Goal: Task Accomplishment & Management: Manage account settings

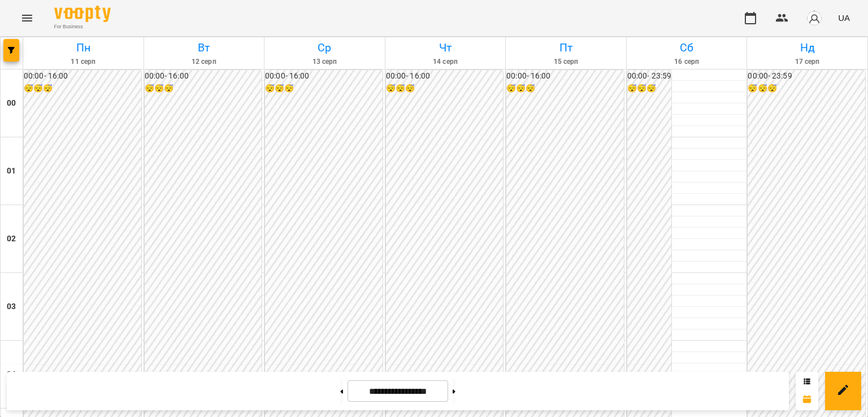
scroll to position [1073, 0]
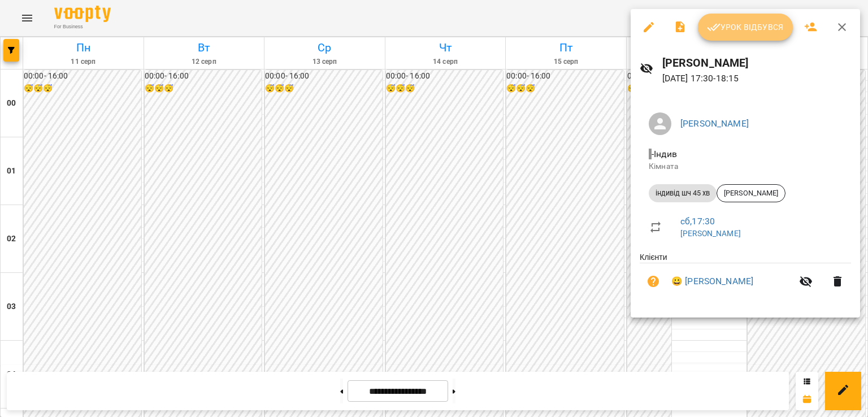
click at [723, 28] on span "Урок відбувся" at bounding box center [745, 27] width 77 height 14
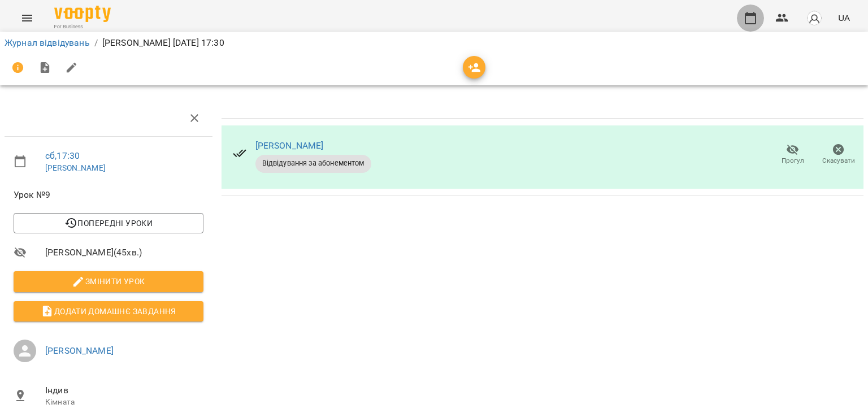
click at [751, 6] on button "button" at bounding box center [750, 18] width 27 height 27
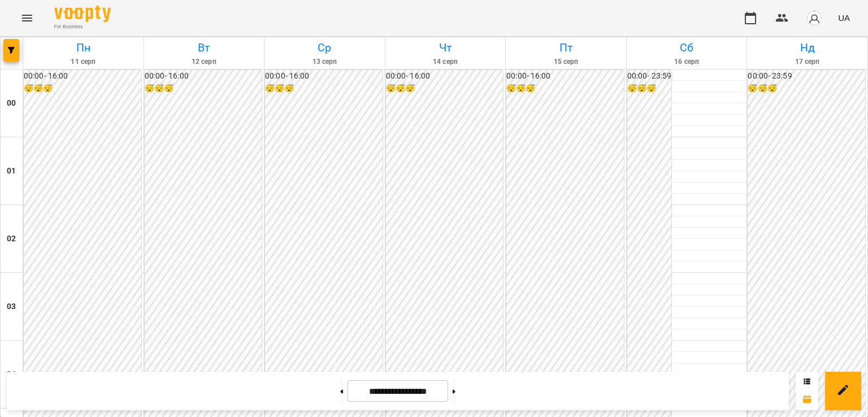
scroll to position [1130, 0]
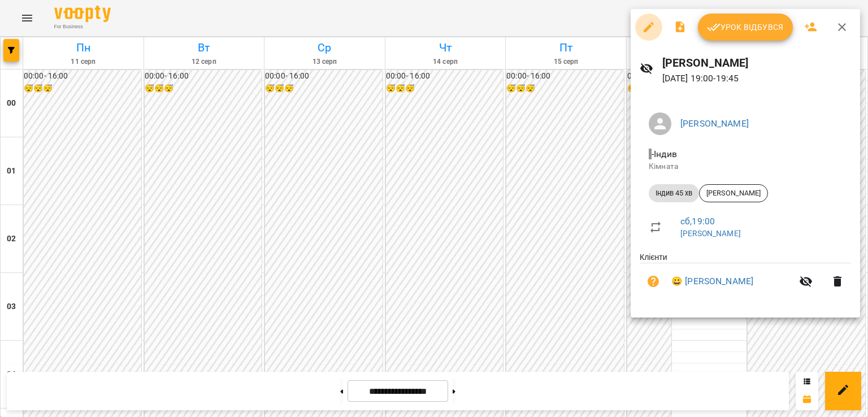
click at [645, 28] on icon "button" at bounding box center [649, 27] width 14 height 14
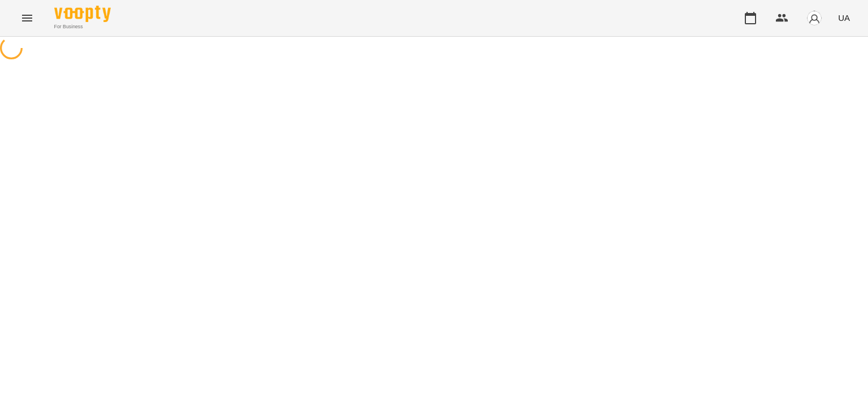
select select "**********"
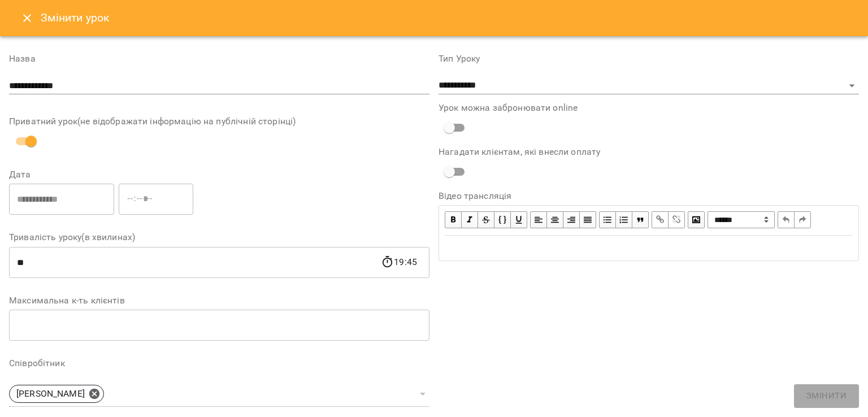
click at [25, 22] on icon "Close" at bounding box center [27, 18] width 14 height 14
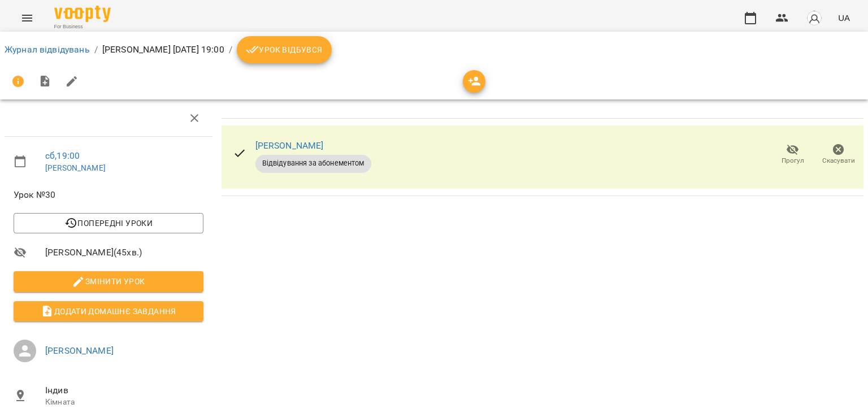
click at [332, 42] on button "Урок відбувся" at bounding box center [284, 49] width 95 height 27
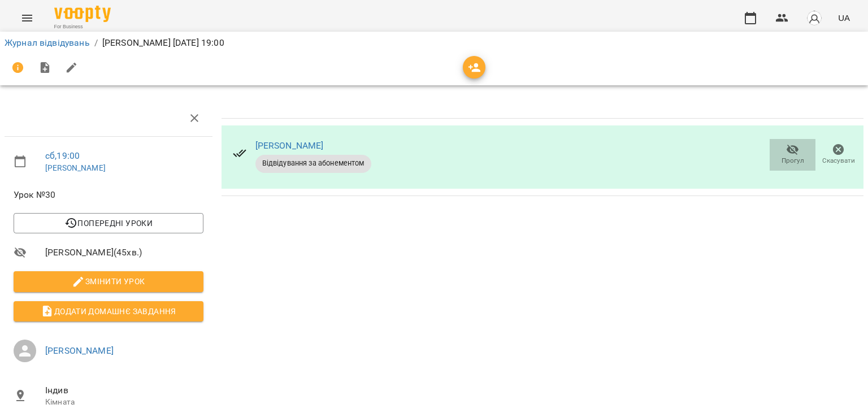
click at [787, 147] on icon "button" at bounding box center [792, 150] width 12 height 11
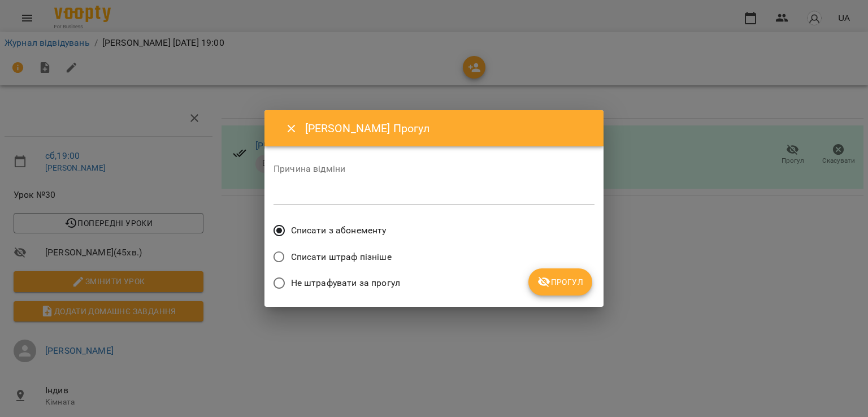
click at [552, 281] on span "Прогул" at bounding box center [560, 282] width 46 height 14
